Goal: Information Seeking & Learning: Learn about a topic

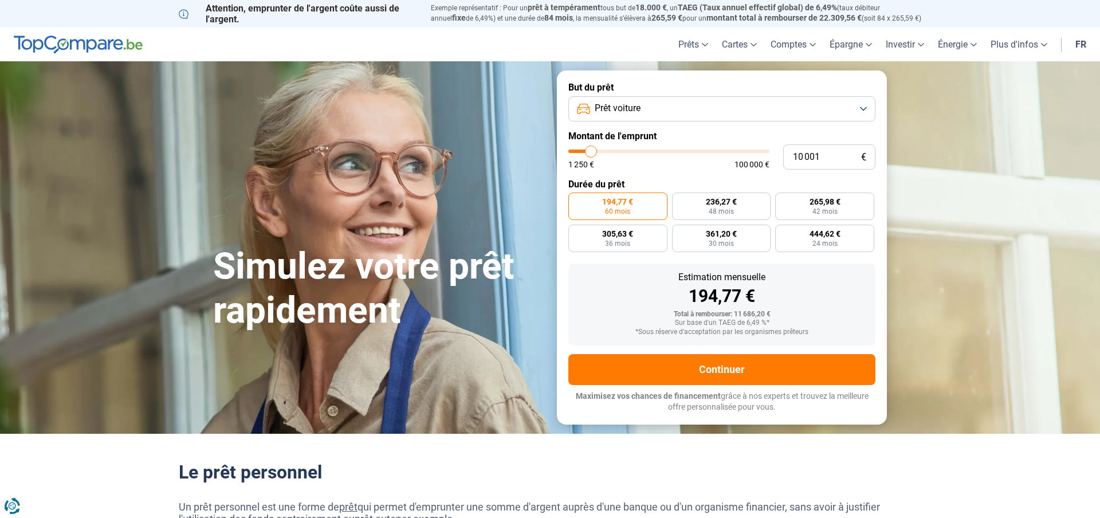
type input "9 250"
type input "9250"
type input "10 250"
type input "10250"
type input "10 750"
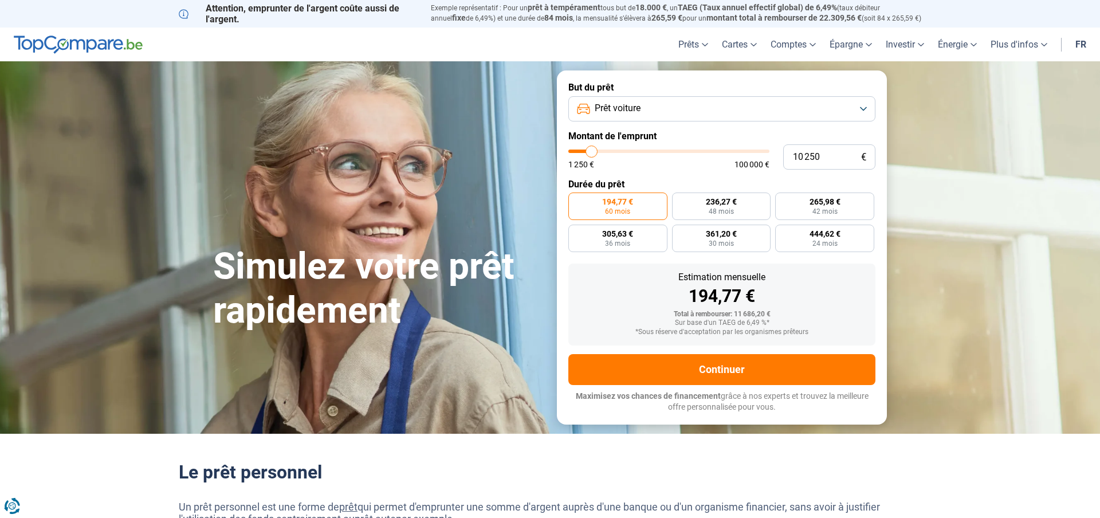
type input "10750"
type input "12 250"
type input "12250"
type input "13 750"
type input "13750"
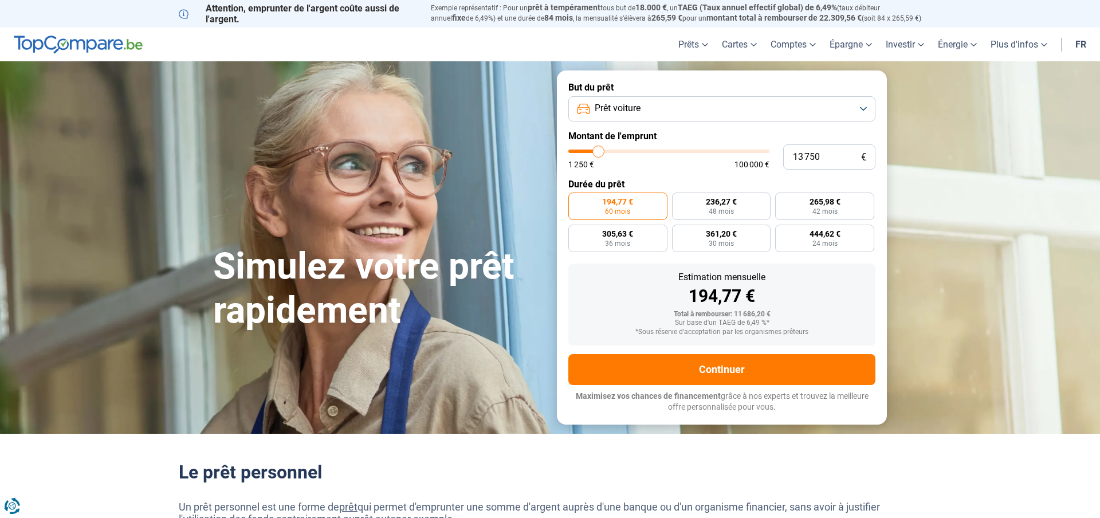
type input "15 750"
type input "15750"
type input "17 750"
type input "17750"
type input "19 500"
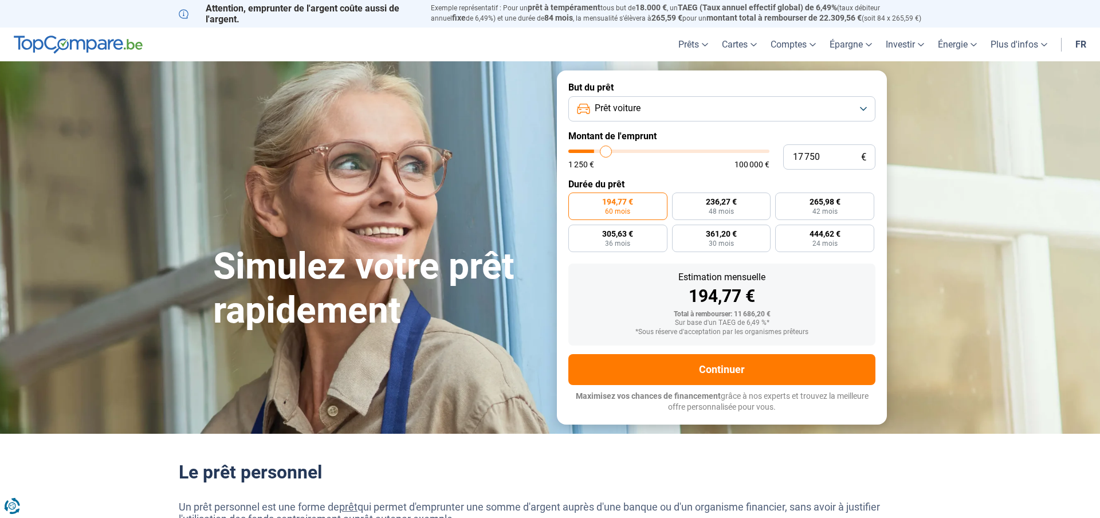
type input "19500"
type input "21 250"
type input "21250"
type input "23 000"
type input "23000"
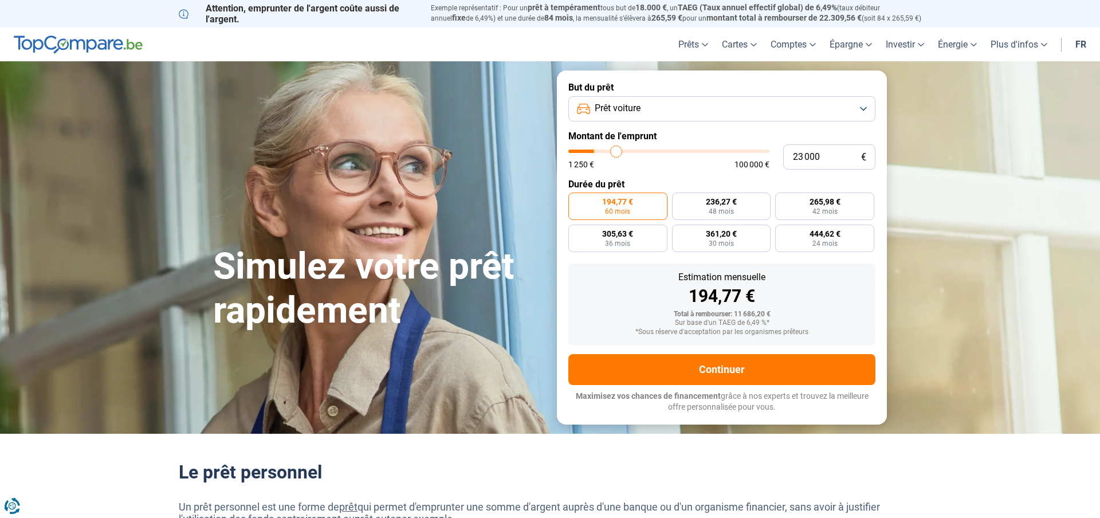
type input "24 500"
type input "24500"
type input "25 750"
type input "25750"
type input "26 500"
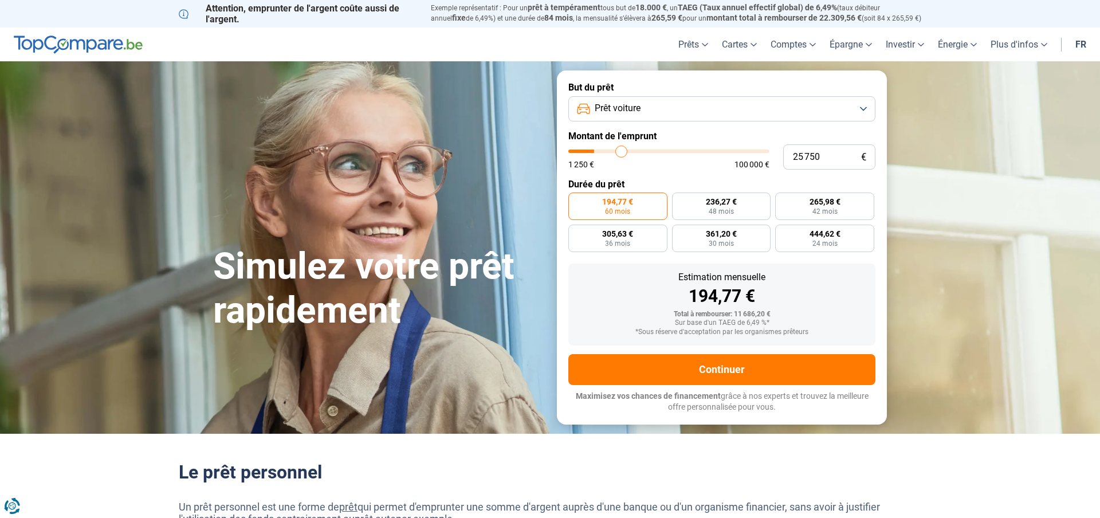
type input "26500"
type input "27 250"
type input "27250"
type input "28 250"
type input "28250"
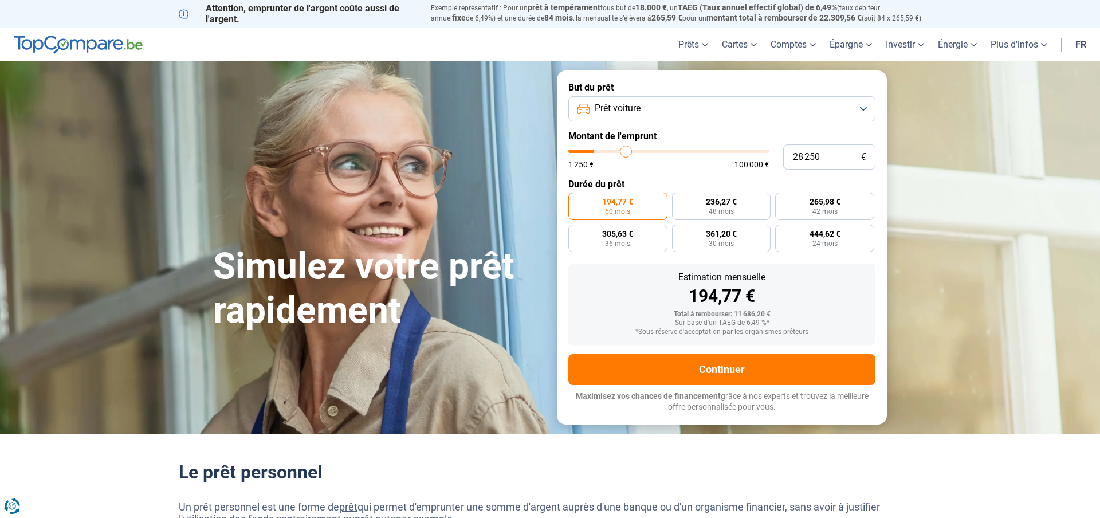
type input "30 250"
type input "30250"
type input "32 750"
type input "32750"
type input "35 500"
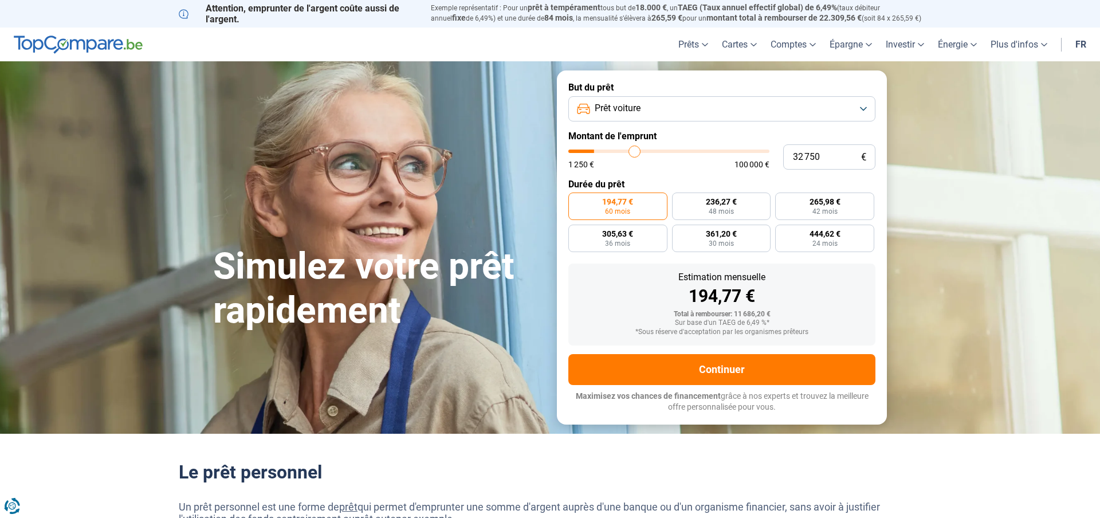
type input "35500"
type input "37 750"
type input "37750"
type input "39 250"
type input "39250"
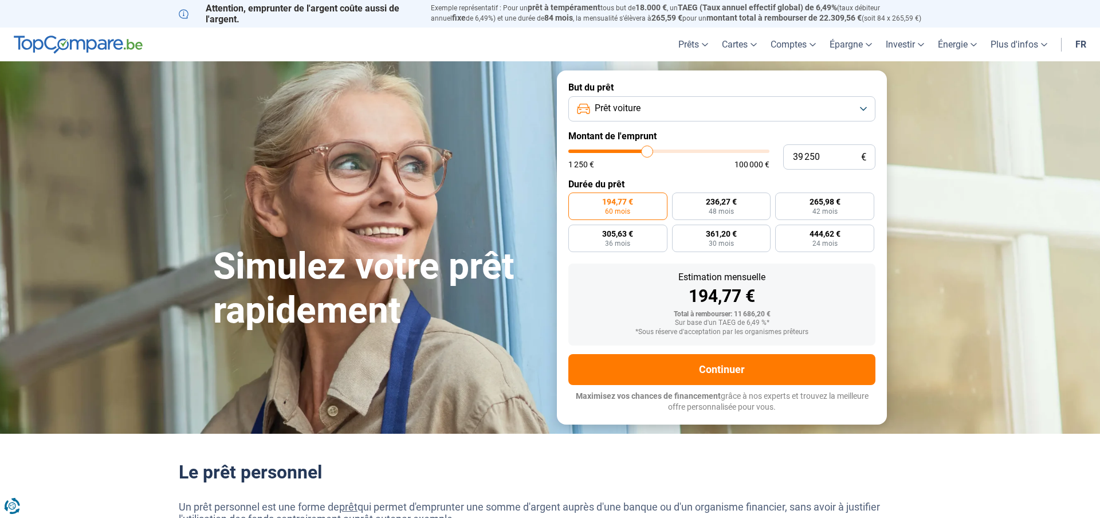
type input "41 000"
type input "41000"
type input "42 750"
type input "42750"
type input "45 000"
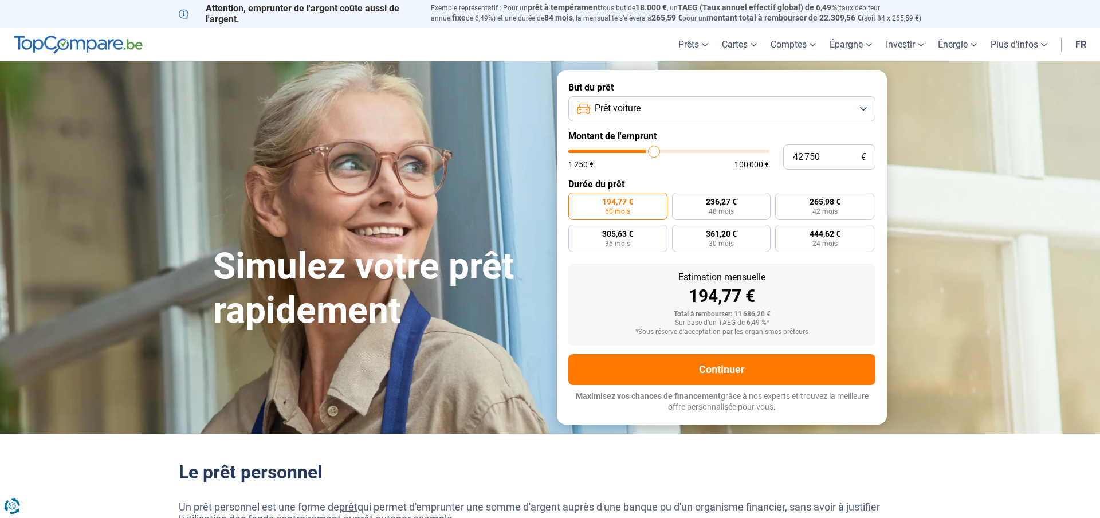
type input "45000"
type input "47 500"
type input "47500"
type input "49 750"
type input "49750"
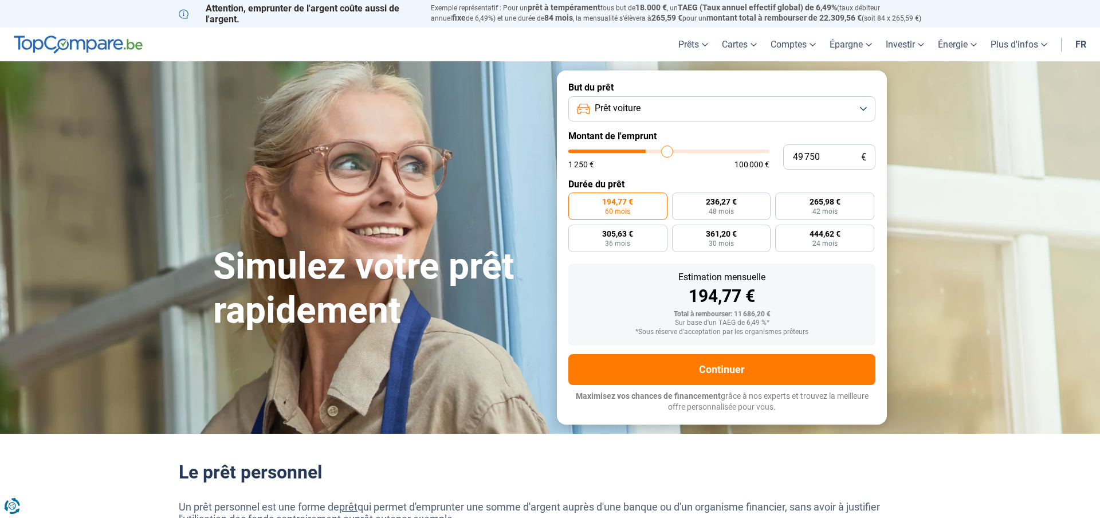
type input "50 750"
type input "50750"
type input "51 000"
type input "51000"
type input "51 750"
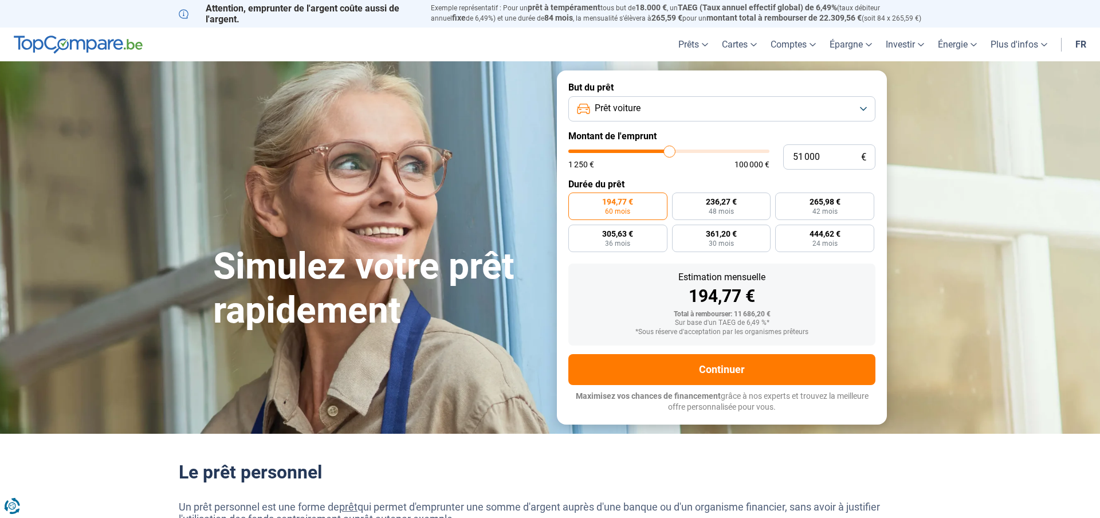
type input "51750"
type input "52 750"
type input "52750"
type input "54 250"
type input "54250"
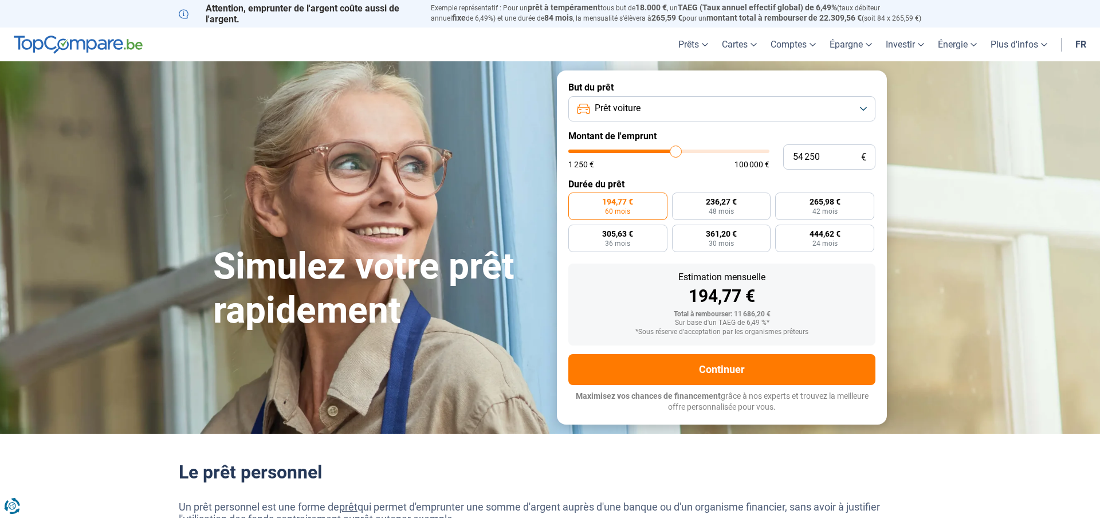
type input "55 500"
type input "55500"
type input "56 750"
type input "56750"
type input "57 250"
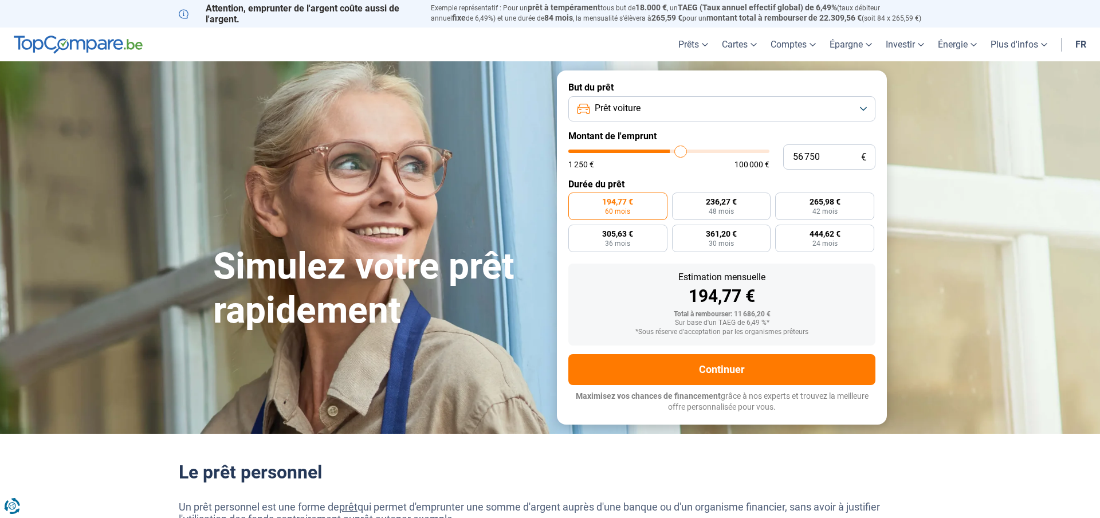
type input "57250"
type input "58 000"
type input "58000"
type input "58 500"
type input "58500"
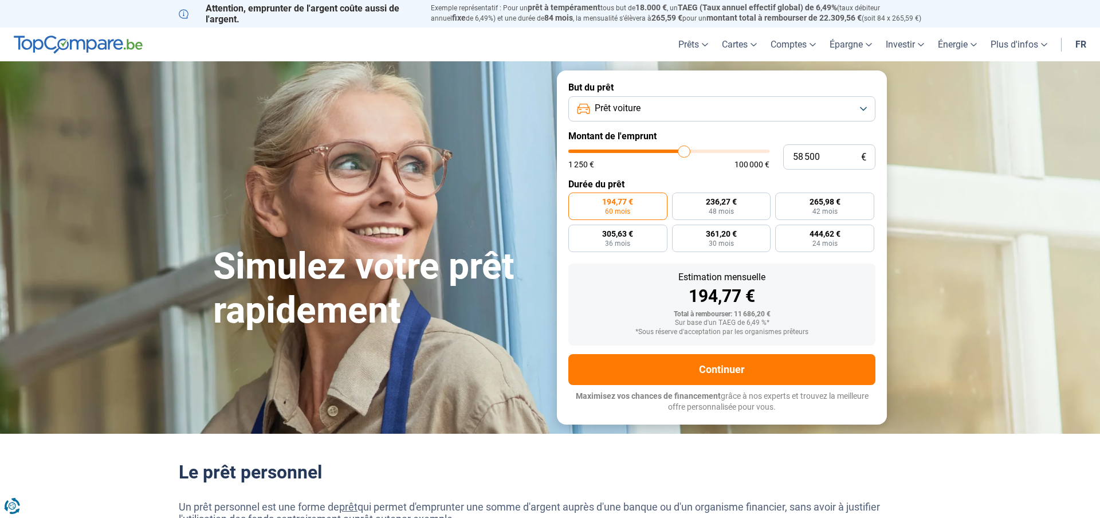
type input "58 750"
type input "58750"
type input "59 250"
type input "59250"
type input "59 750"
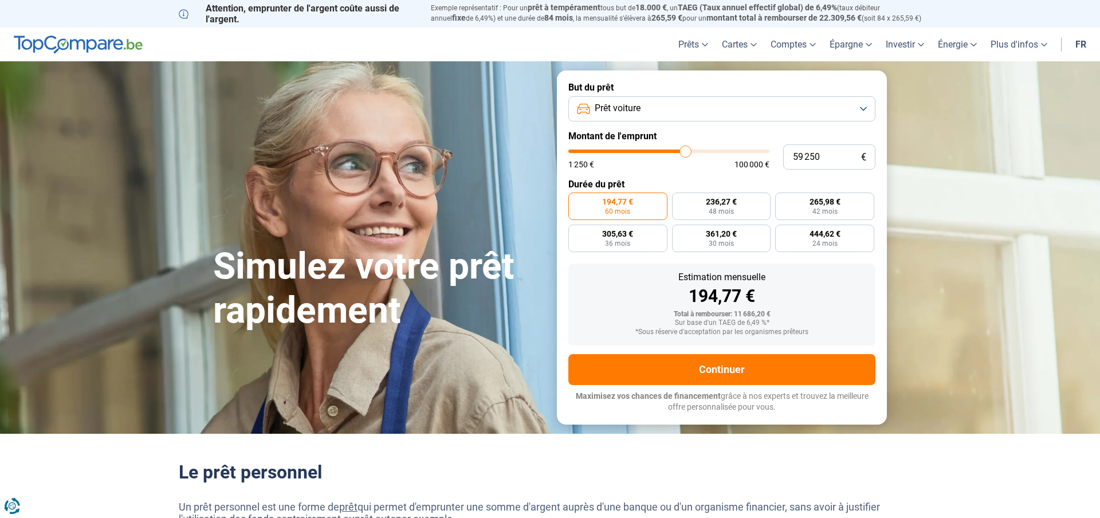
type input "59750"
type input "60 750"
type input "60750"
type input "61 000"
type input "61000"
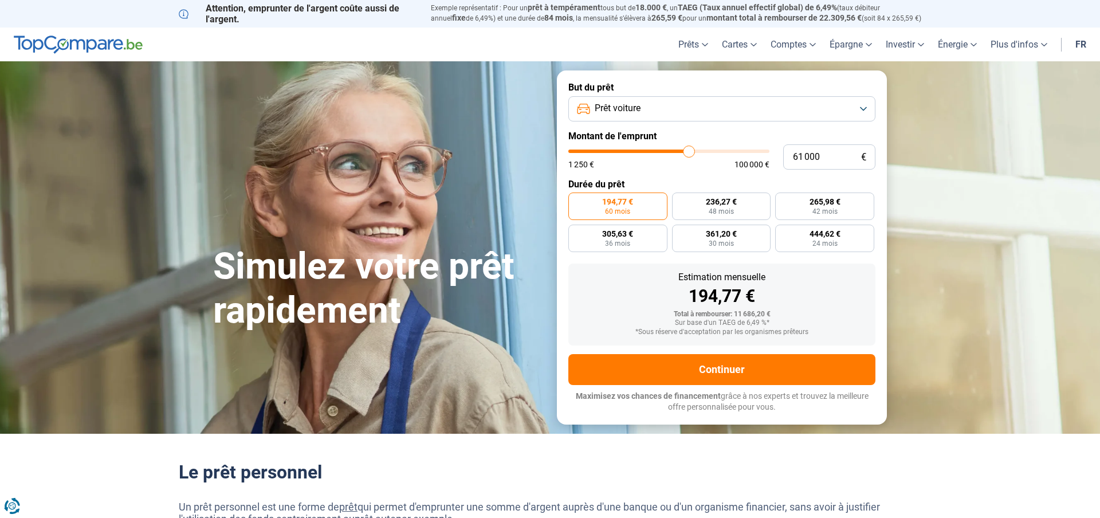
type input "61 250"
type input "61250"
type input "61 500"
type input "61500"
type input "61 750"
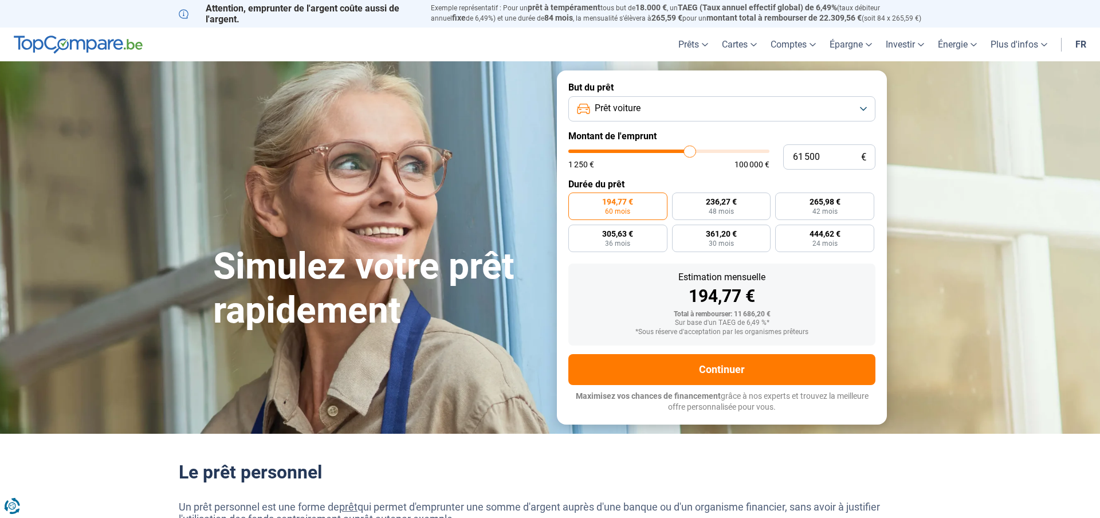
type input "61750"
type input "62 250"
type input "62250"
type input "62 750"
type input "62750"
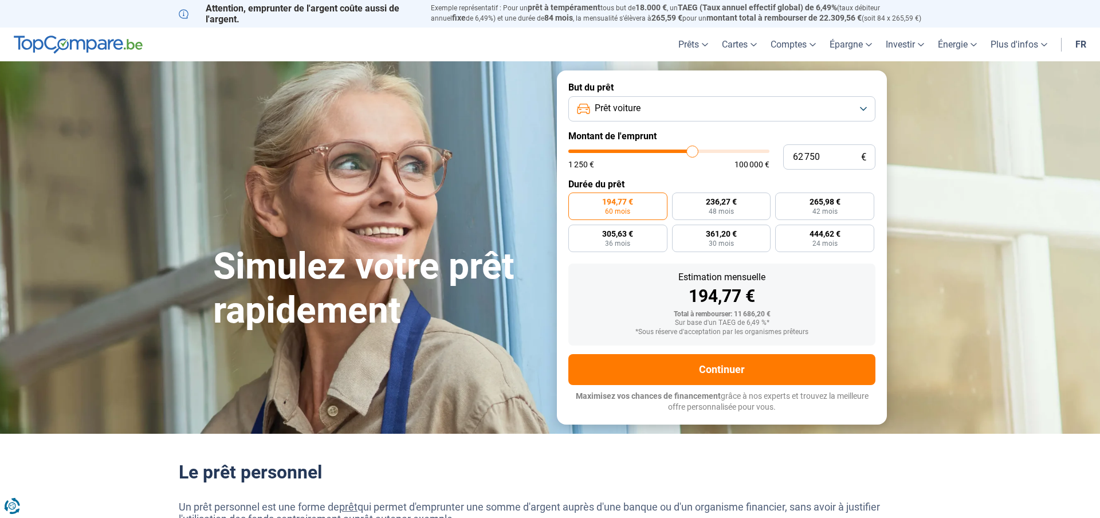
type input "63 500"
type input "63500"
type input "63 750"
type input "63750"
type input "64 000"
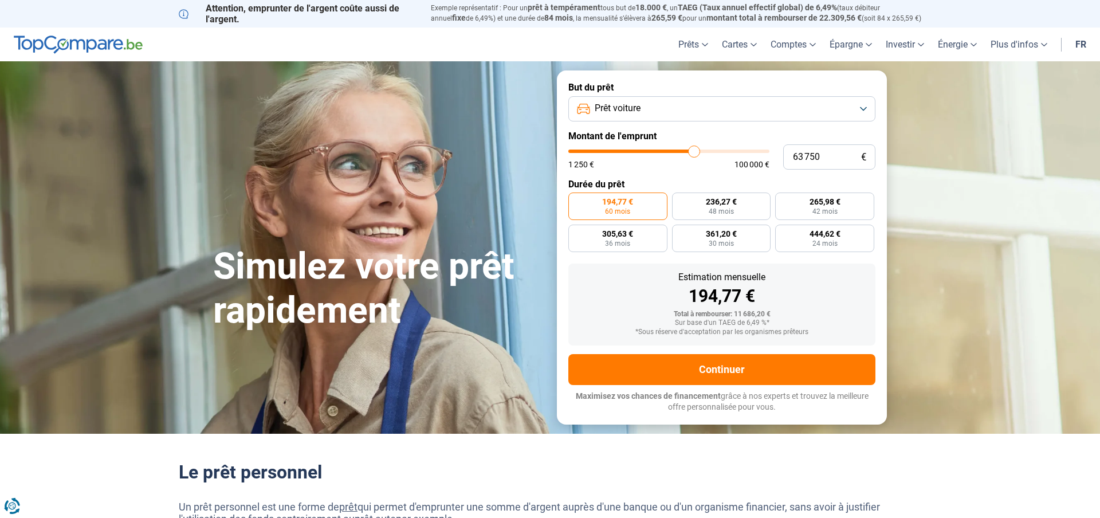
type input "64000"
type input "64 250"
type input "64250"
type input "64 500"
type input "64500"
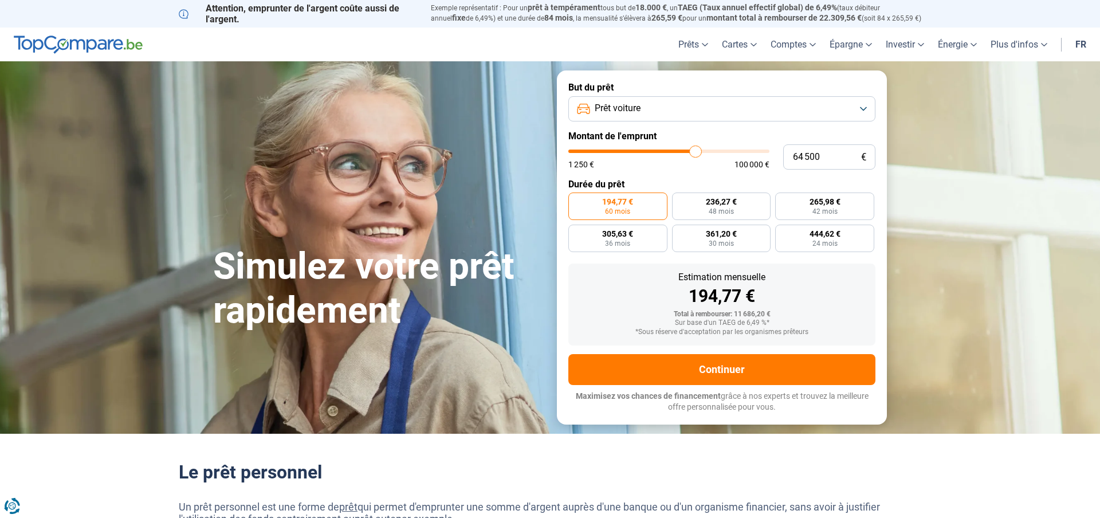
type input "65 000"
type input "65000"
type input "65 500"
type input "65500"
type input "66 000"
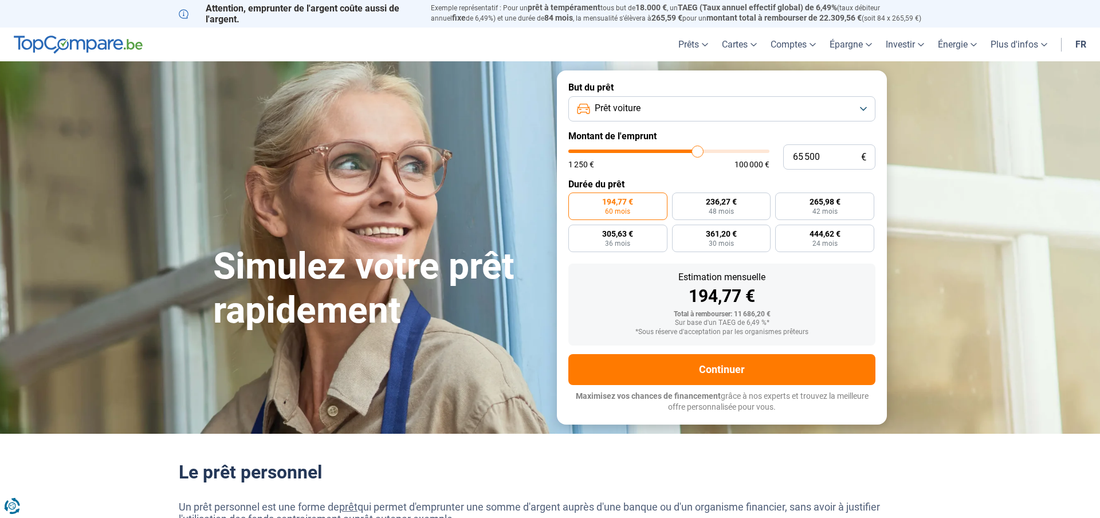
type input "66000"
type input "66 500"
type input "66500"
type input "67 000"
type input "67000"
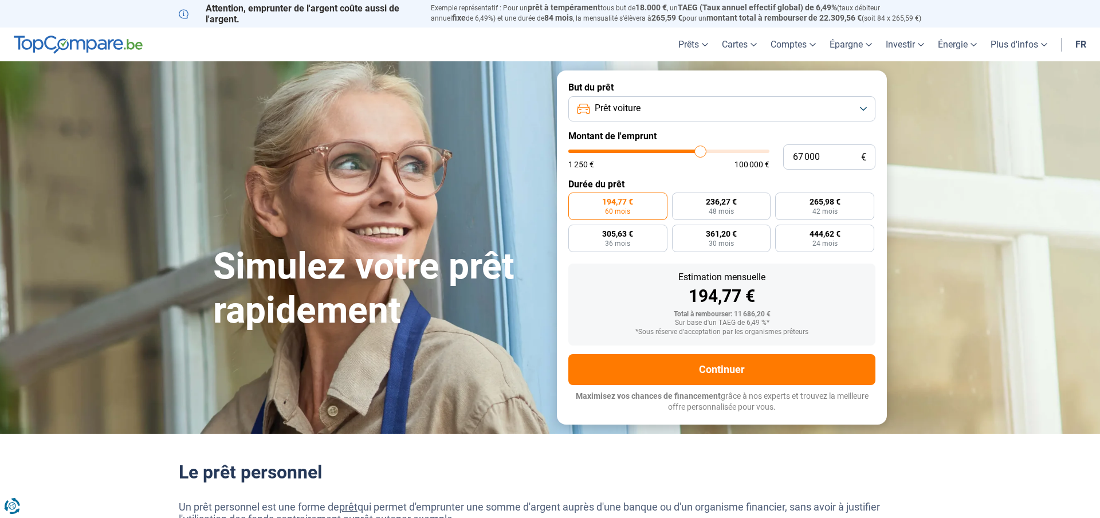
type input "67 250"
type input "67250"
type input "67 500"
type input "67500"
type input "68 000"
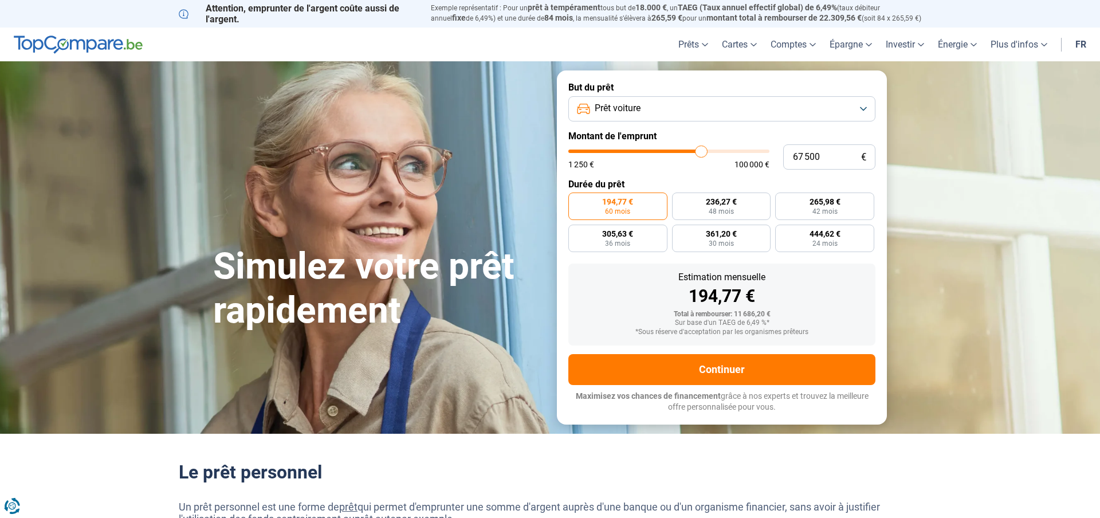
type input "68000"
type input "68 250"
type input "68250"
type input "68 500"
type input "68500"
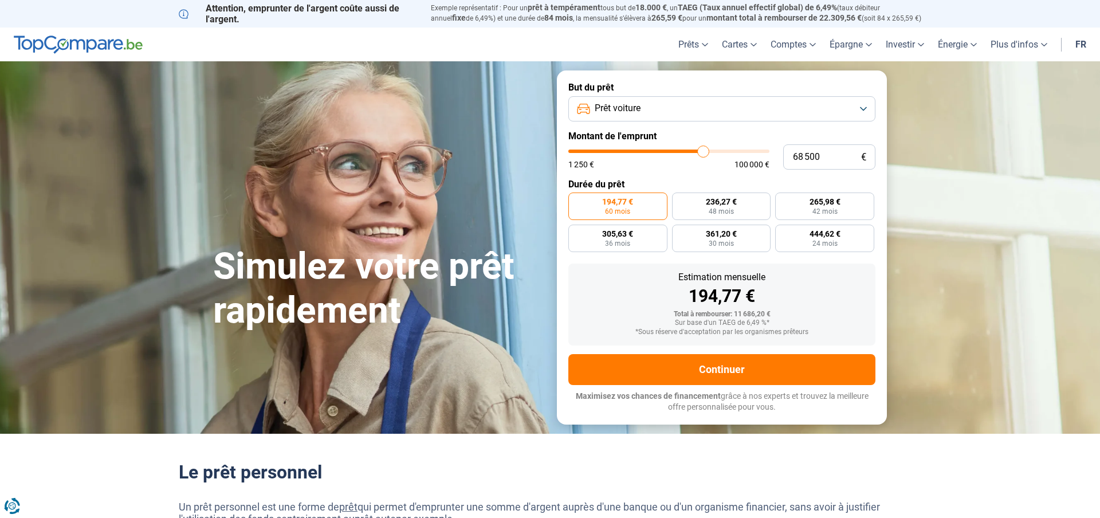
type input "68 750"
type input "68750"
type input "69 000"
type input "69000"
type input "69 500"
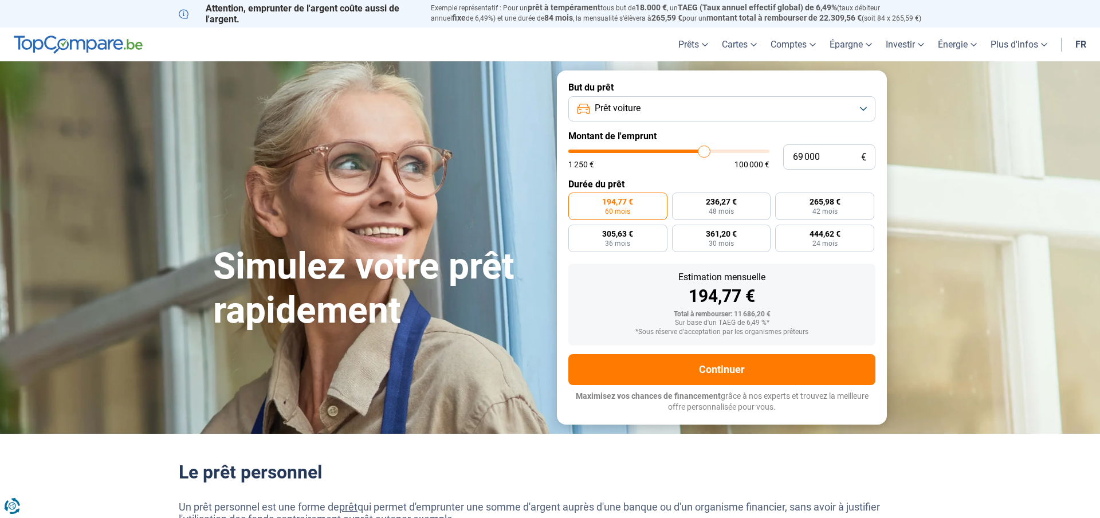
type input "69500"
type input "69 750"
type input "69750"
type input "70 000"
type input "70000"
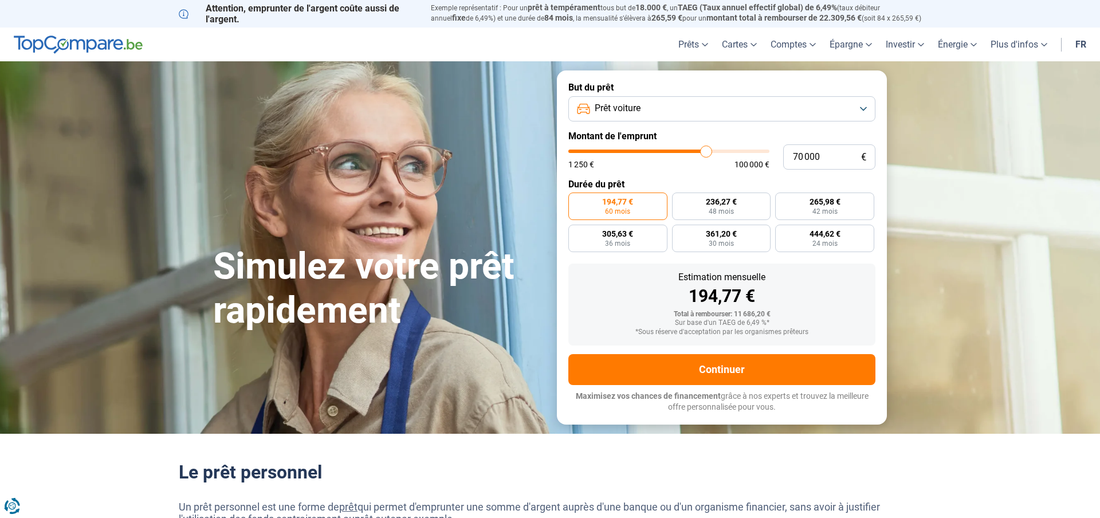
type input "70 250"
type input "70250"
type input "71 000"
type input "71000"
type input "71 250"
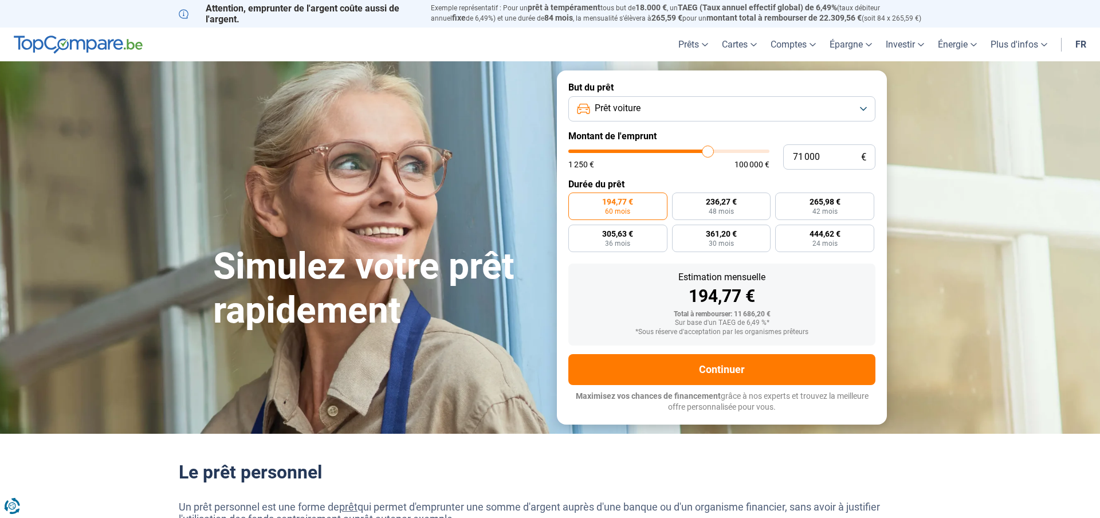
type input "71250"
type input "71 500"
type input "71500"
type input "71 750"
type input "71750"
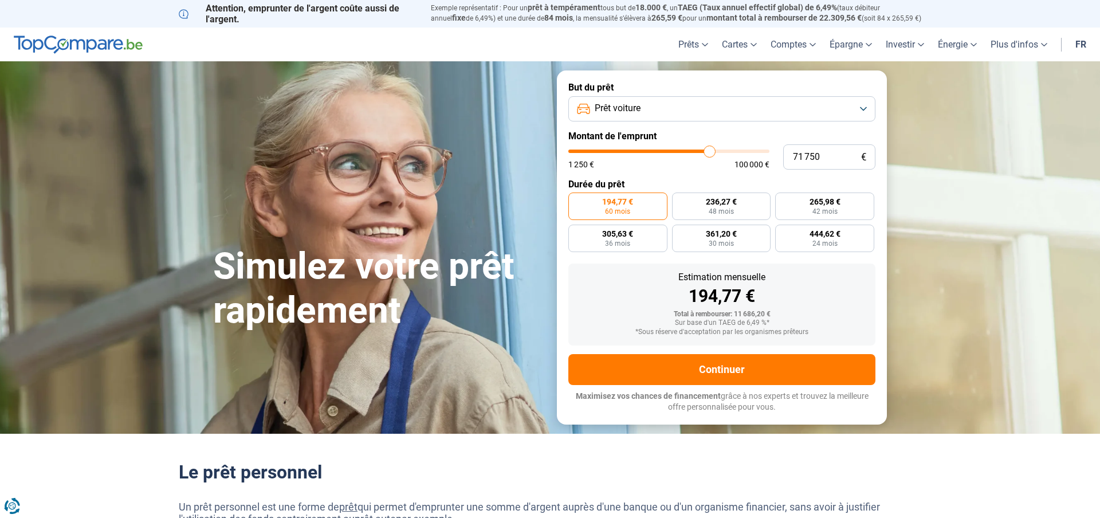
type input "72 000"
type input "72000"
type input "72 500"
type input "72500"
type input "73 250"
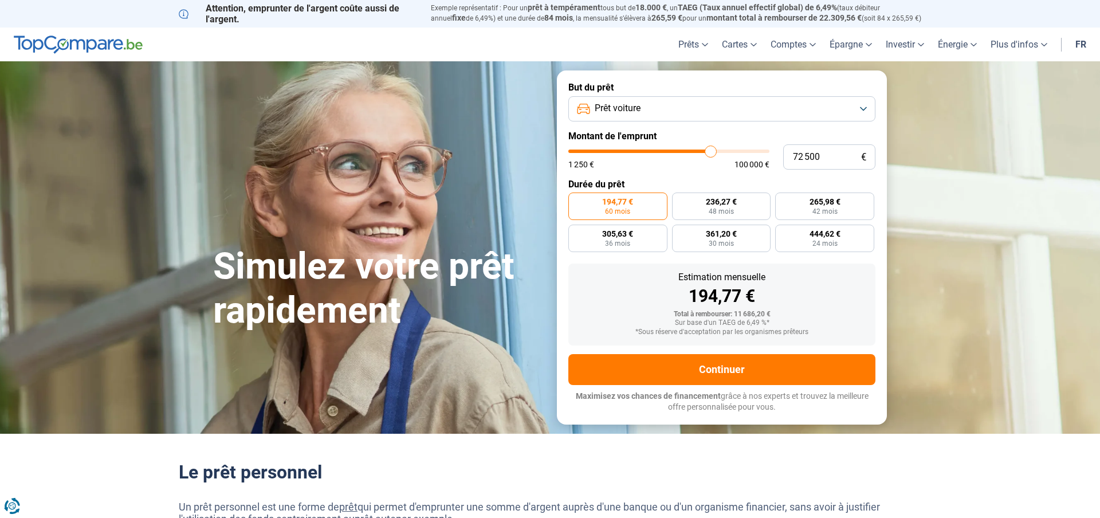
type input "73250"
type input "74 000"
type input "74000"
type input "74 250"
type input "74250"
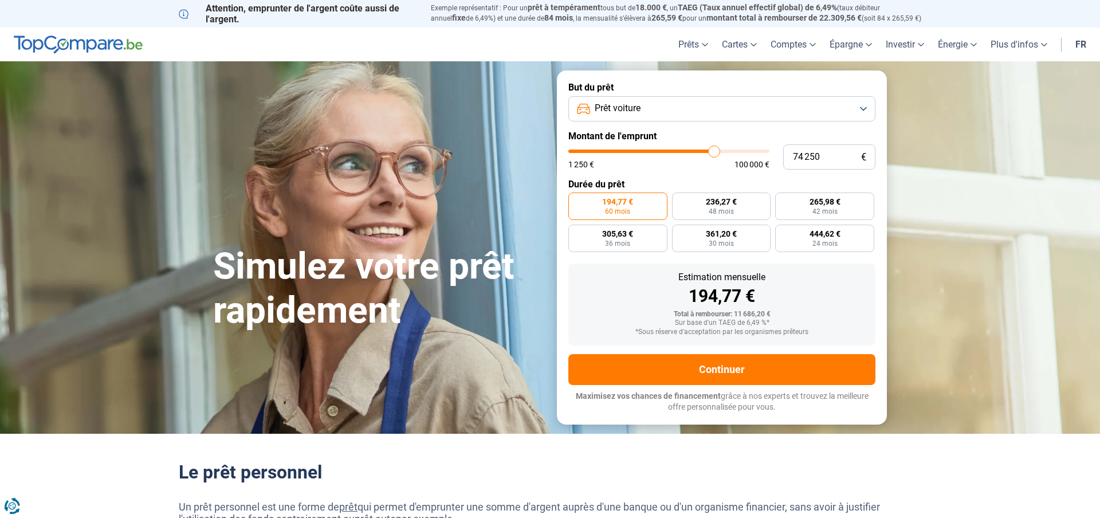
type input "74 500"
type input "74500"
type input "74 750"
type input "74750"
type input "75 000"
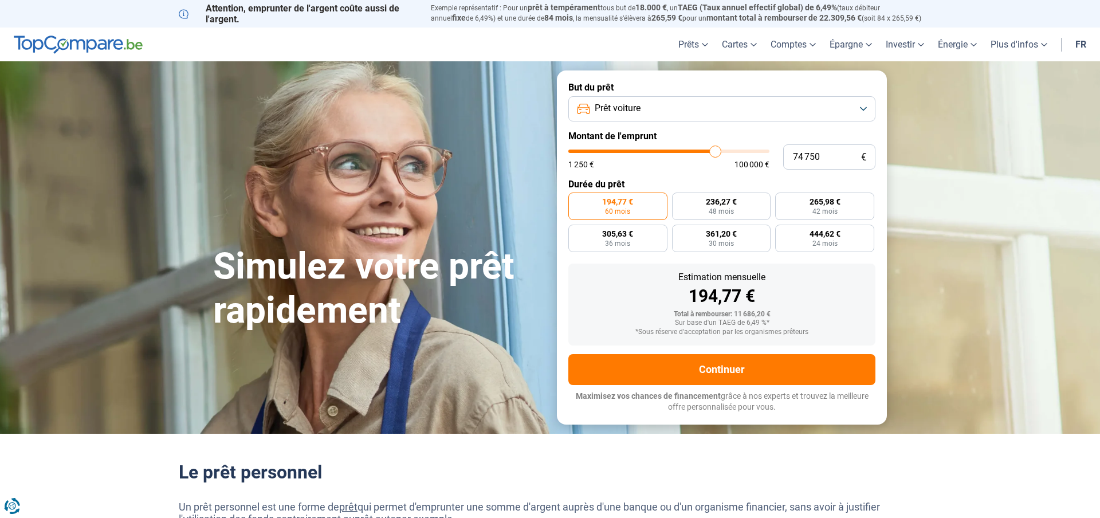
type input "75000"
type input "75 750"
type input "75750"
type input "76 500"
type input "76500"
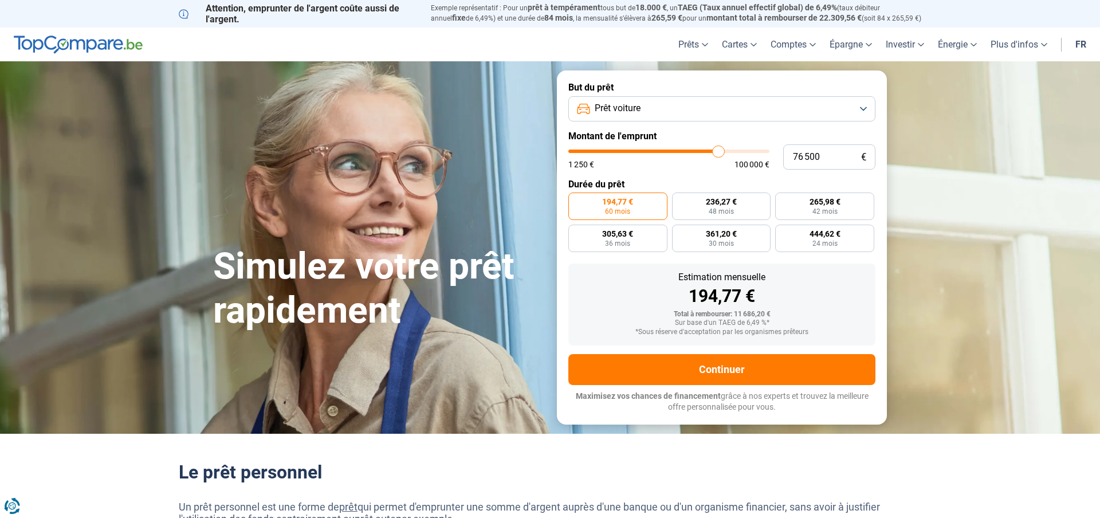
type input "77 250"
type input "77250"
type input "77 500"
type input "77500"
type input "77 750"
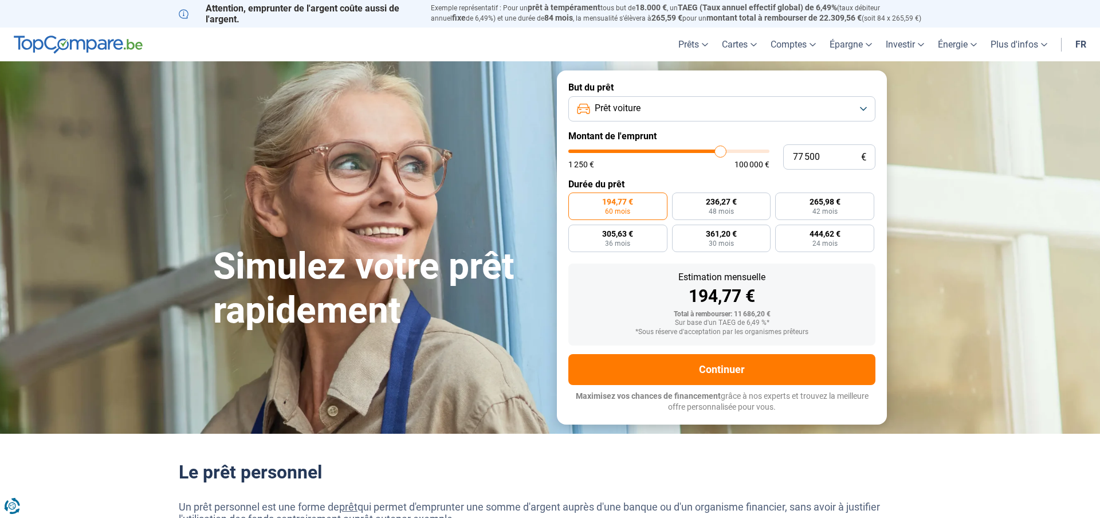
type input "77750"
type input "78 000"
type input "78000"
type input "78 750"
type input "78750"
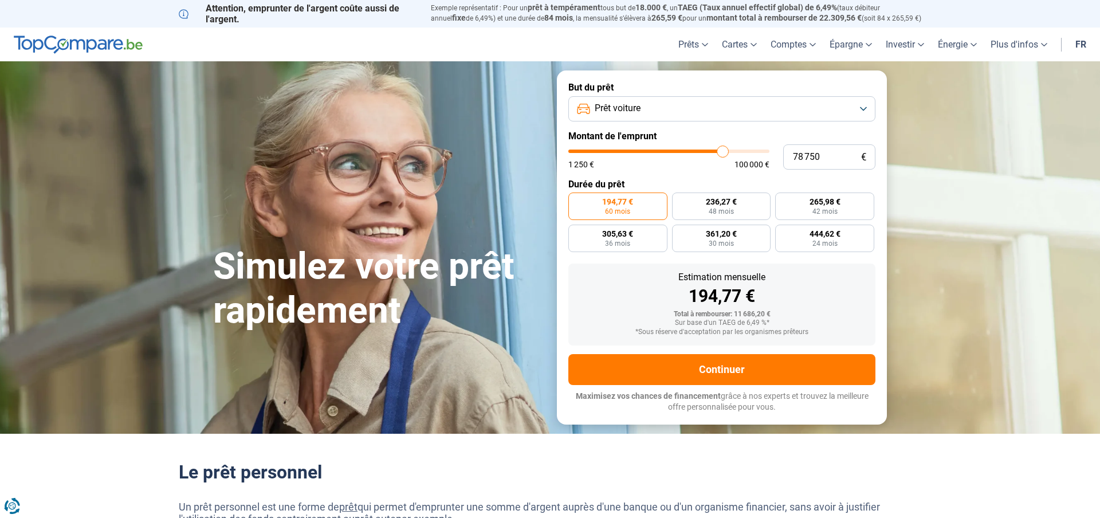
type input "80 000"
type input "80000"
type input "80 500"
type input "80500"
type input "80 750"
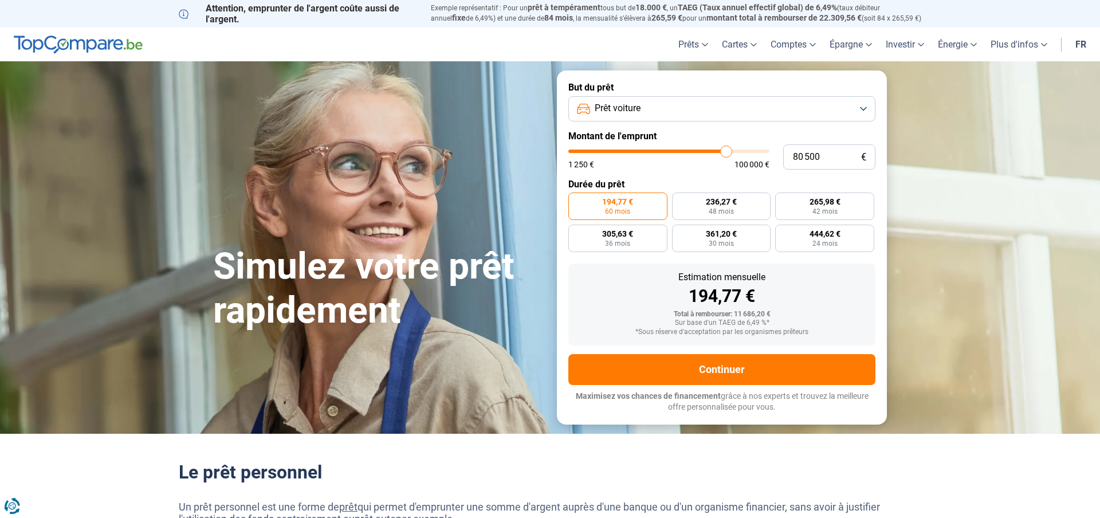
type input "80750"
type input "81 000"
type input "81000"
type input "81 500"
type input "81500"
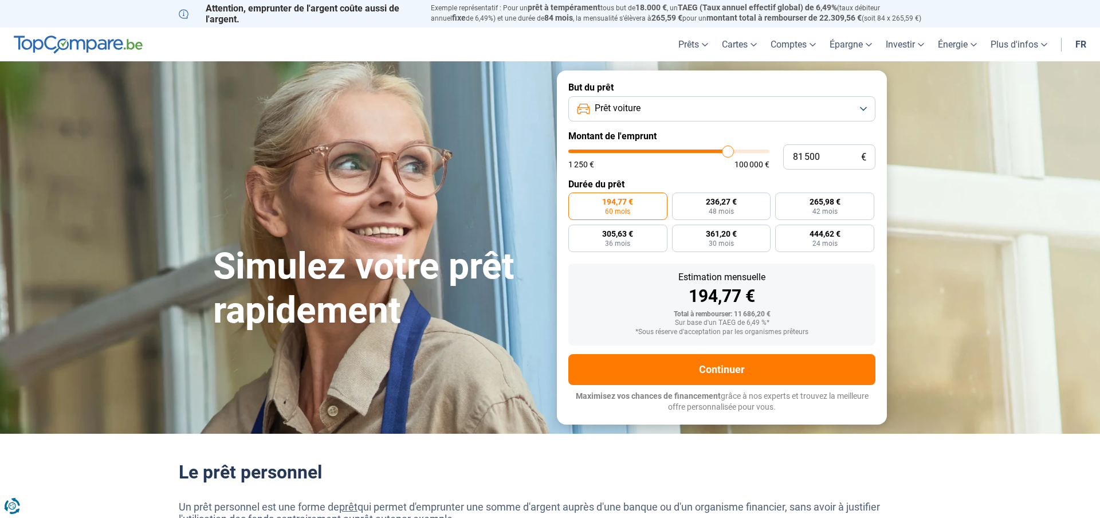
type input "82 000"
type input "82000"
type input "82 250"
type input "82250"
type input "82 000"
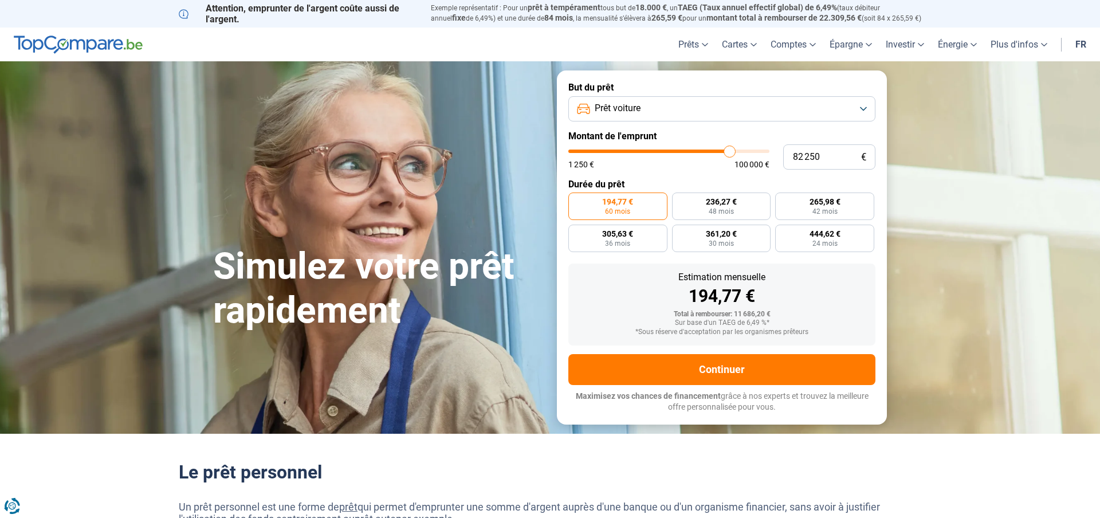
type input "82000"
type input "81 750"
type input "81750"
type input "81 500"
type input "81500"
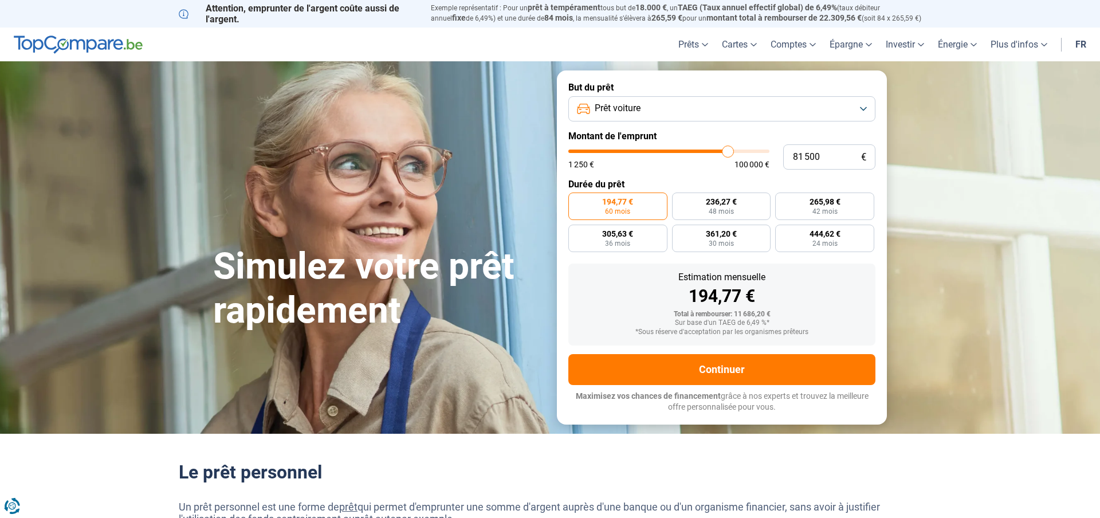
type input "81 000"
type input "81000"
type input "80 750"
type input "80750"
type input "80 500"
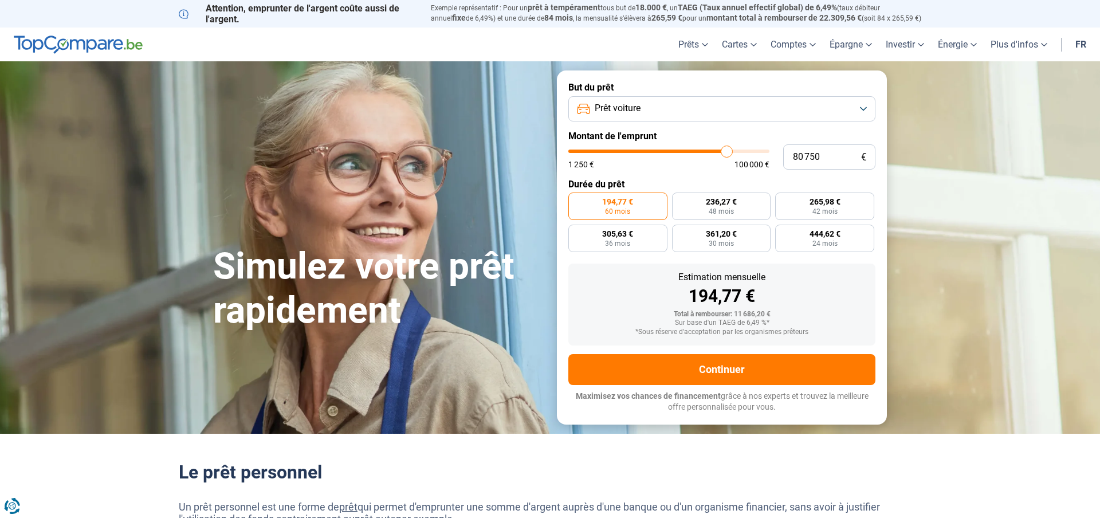
type input "80500"
type input "80 250"
type input "80250"
type input "80 000"
type input "80000"
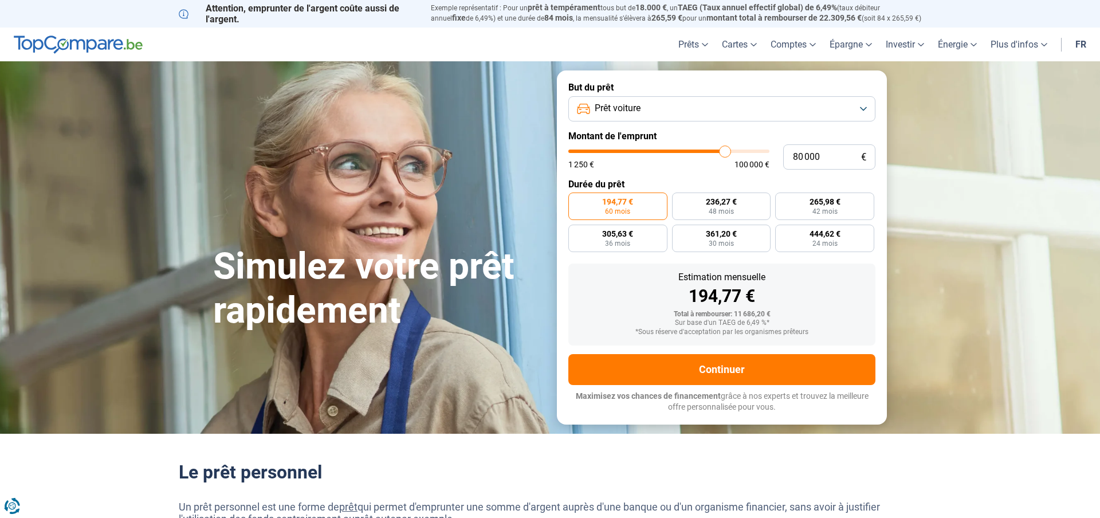
drag, startPoint x: 590, startPoint y: 153, endPoint x: 725, endPoint y: 155, distance: 134.6
click at [725, 153] on input "range" at bounding box center [668, 151] width 201 height 3
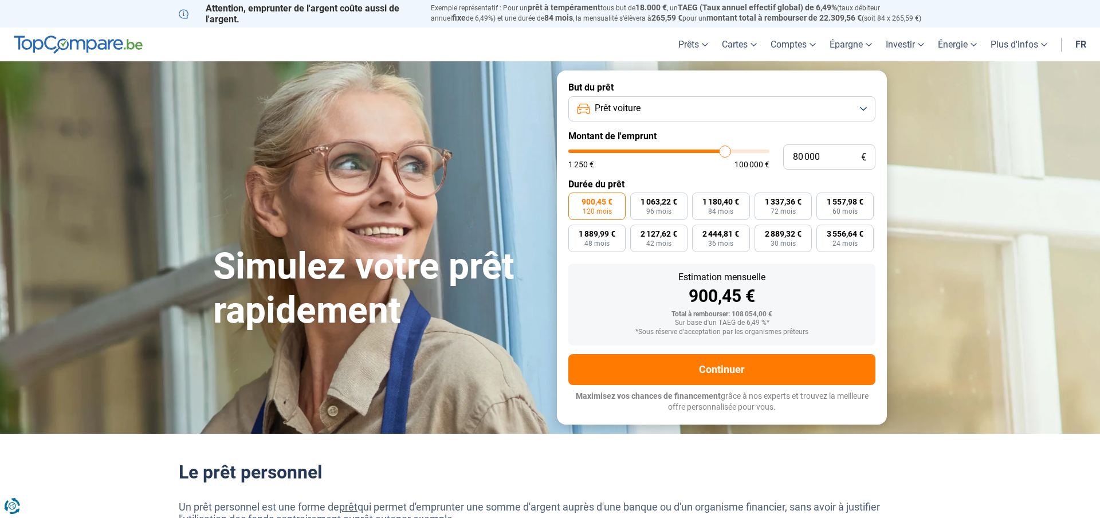
click at [654, 111] on button "Prêt voiture" at bounding box center [721, 108] width 307 height 25
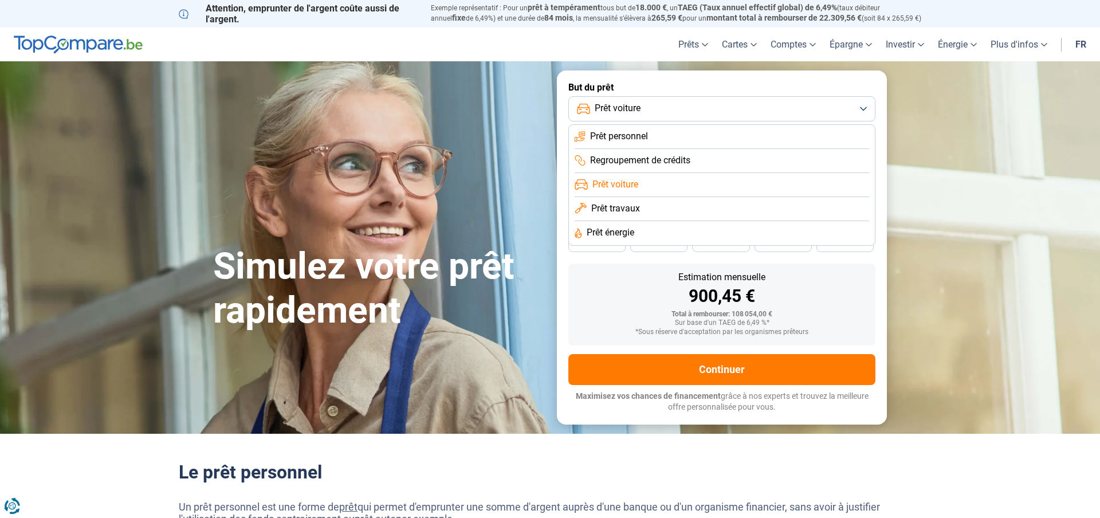
click at [654, 110] on button "Prêt voiture" at bounding box center [721, 108] width 307 height 25
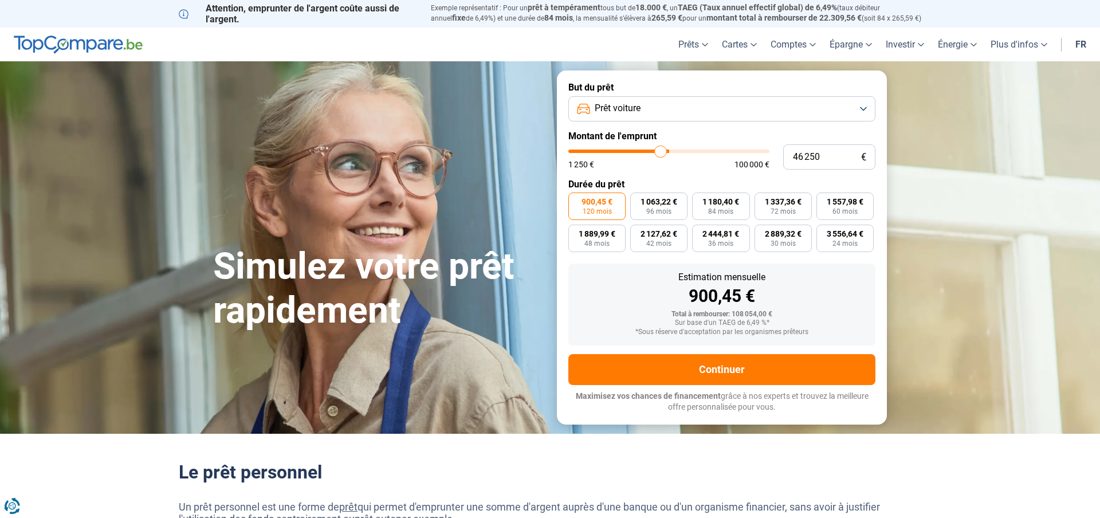
drag, startPoint x: 722, startPoint y: 152, endPoint x: 661, endPoint y: 156, distance: 61.4
click at [661, 153] on input "range" at bounding box center [668, 151] width 201 height 3
click at [648, 114] on button "Prêt voiture" at bounding box center [721, 108] width 307 height 25
